Goal: Task Accomplishment & Management: Use online tool/utility

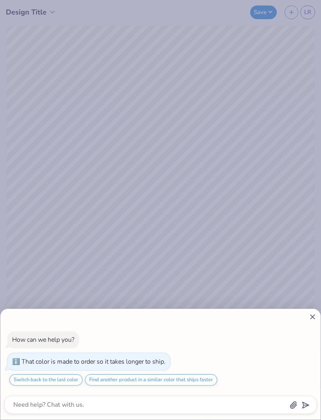
click at [316, 319] on icon at bounding box center [312, 317] width 8 height 8
type textarea "x"
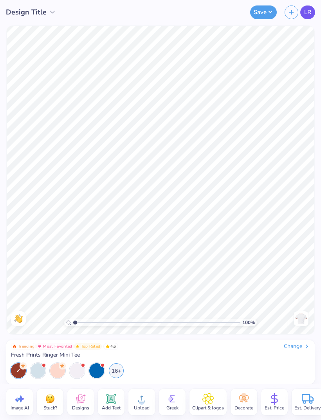
click at [303, 18] on link "LR" at bounding box center [307, 12] width 15 height 14
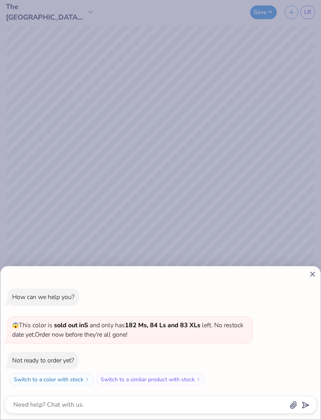
click at [316, 273] on icon at bounding box center [312, 274] width 8 height 8
type textarea "x"
click at [316, 270] on icon at bounding box center [312, 274] width 8 height 8
type textarea "x"
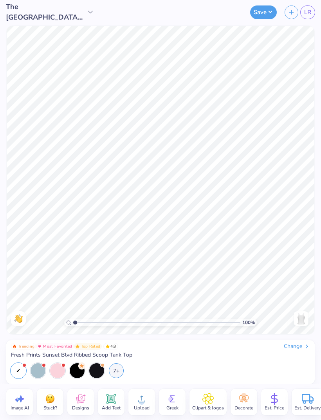
click at [243, 402] on icon at bounding box center [243, 398] width 9 height 7
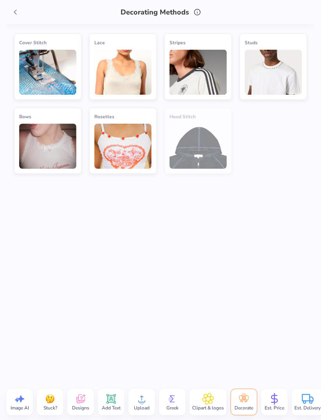
click at [217, 402] on div "Clipart & logos" at bounding box center [207, 402] width 37 height 27
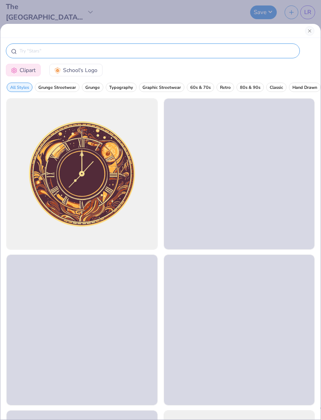
click at [244, 51] on input "text" at bounding box center [157, 51] width 276 height 8
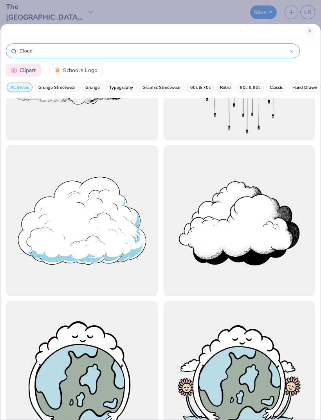
scroll to position [117, 0]
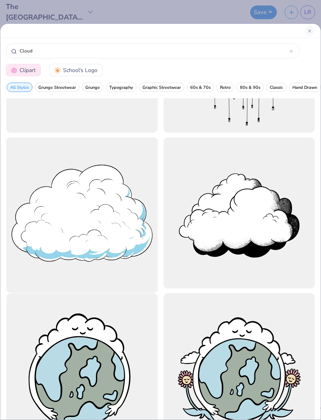
type input "Cloud"
click at [131, 246] on div at bounding box center [82, 213] width 166 height 166
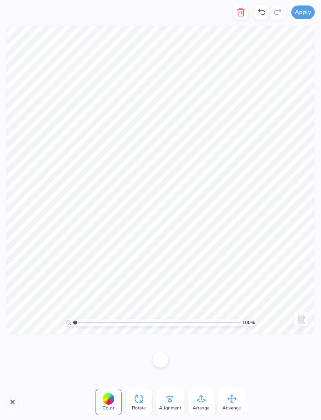
click at [207, 402] on icon at bounding box center [201, 399] width 12 height 12
click at [181, 359] on icon at bounding box center [176, 357] width 12 height 12
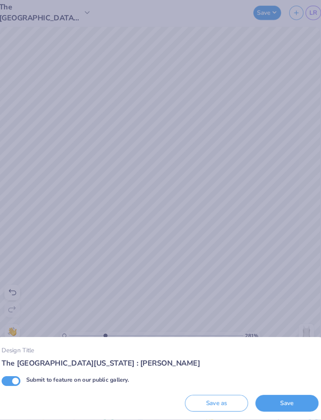
click at [240, 96] on div "Design Title The University of Texas at Austin : Lily Rowe Submit to feature on…" at bounding box center [160, 210] width 321 height 420
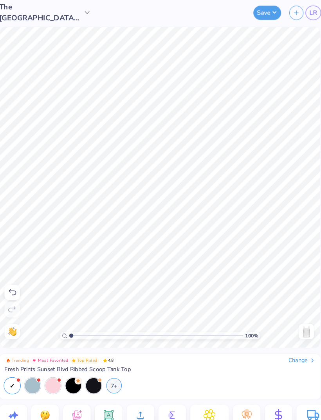
click at [18, 278] on div at bounding box center [18, 281] width 15 height 15
click at [18, 280] on div at bounding box center [18, 281] width 15 height 15
click at [15, 281] on icon at bounding box center [18, 280] width 9 height 9
click at [15, 280] on icon at bounding box center [18, 281] width 7 height 6
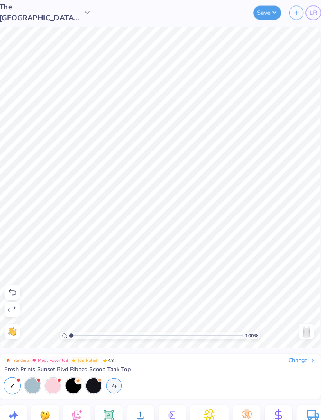
click at [14, 276] on icon at bounding box center [18, 280] width 9 height 9
click at [16, 275] on div at bounding box center [18, 281] width 15 height 15
click at [14, 281] on icon at bounding box center [18, 280] width 9 height 9
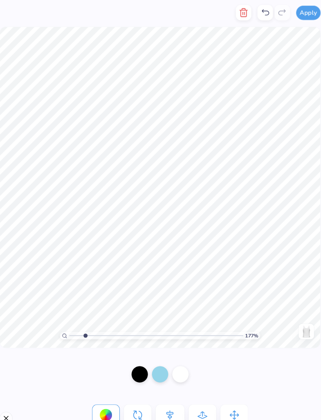
click at [236, 14] on icon "button" at bounding box center [240, 11] width 9 height 9
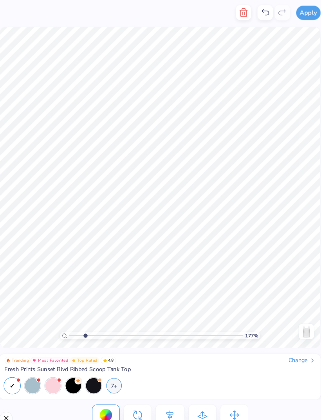
type input "1.76600995114298"
